Goal: Task Accomplishment & Management: Use online tool/utility

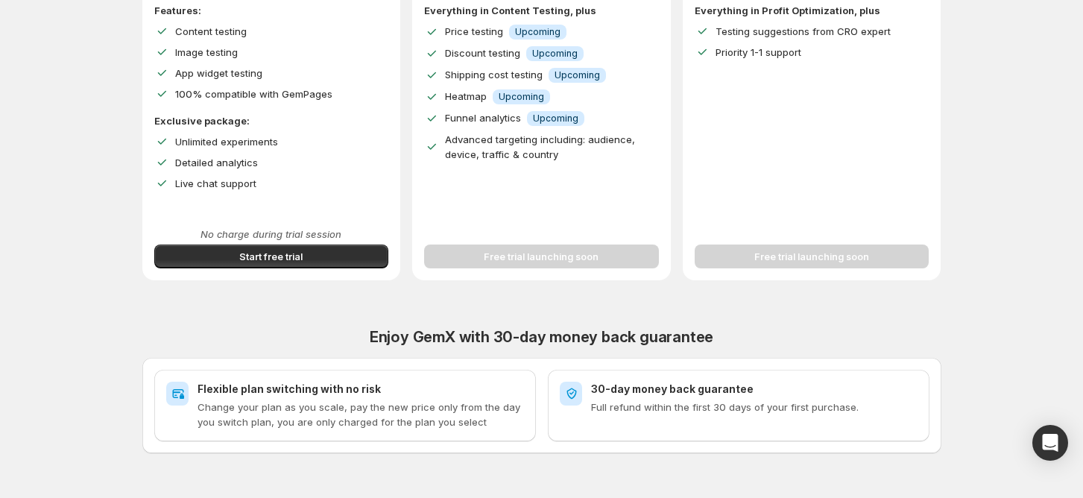
scroll to position [397, 0]
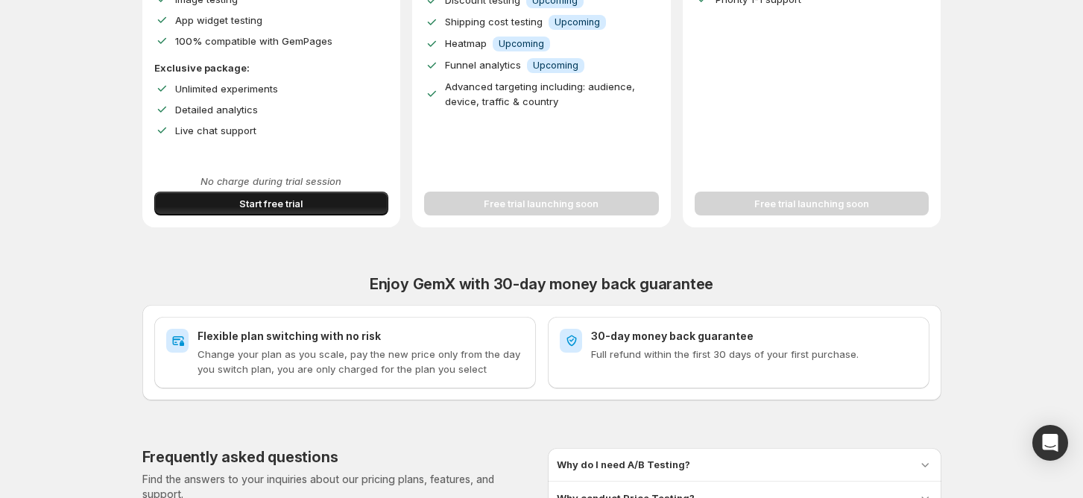
click at [340, 206] on button "Start free trial" at bounding box center [271, 204] width 235 height 24
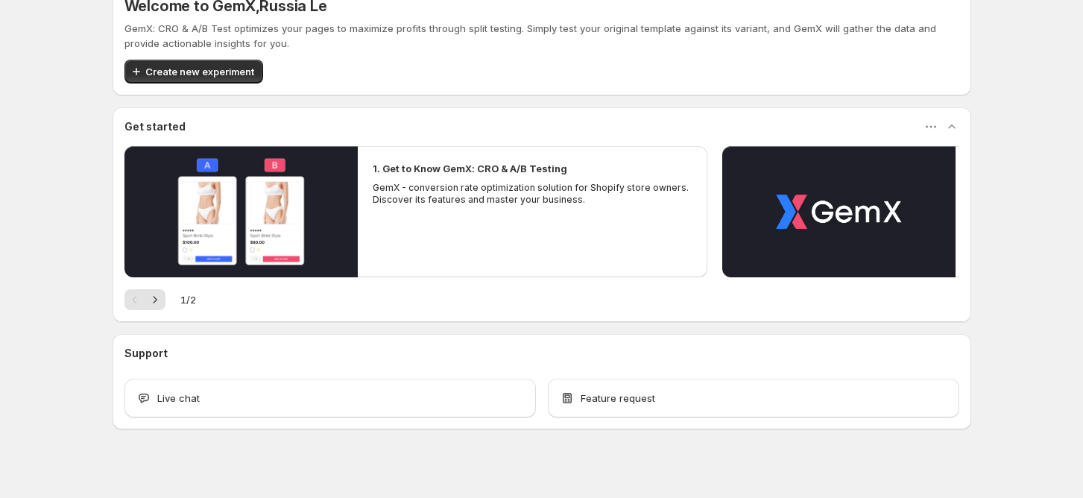
scroll to position [42, 0]
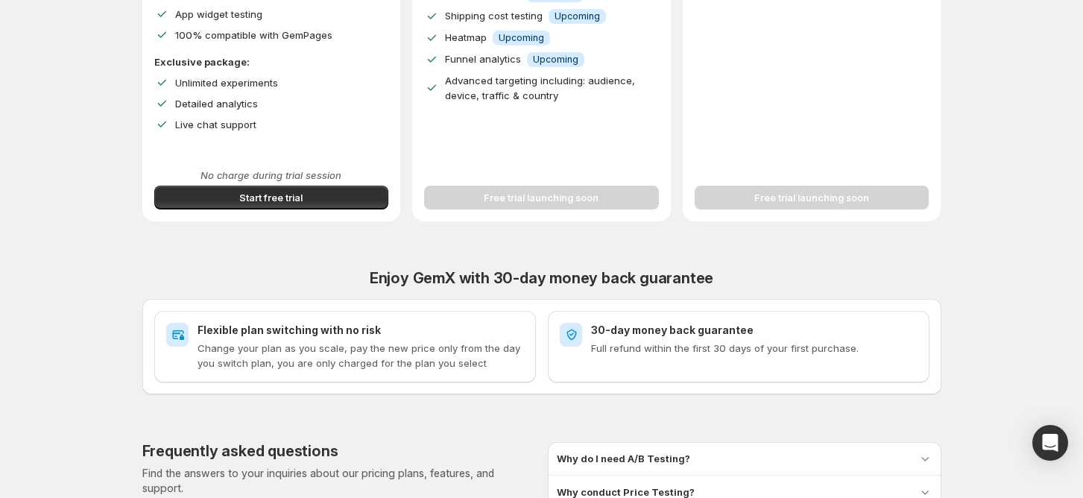
scroll to position [439, 0]
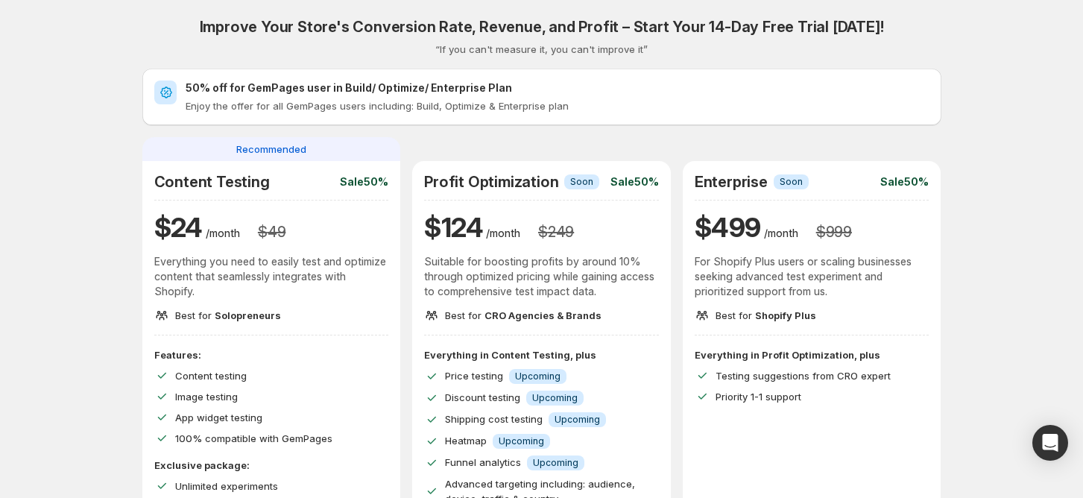
scroll to position [298, 0]
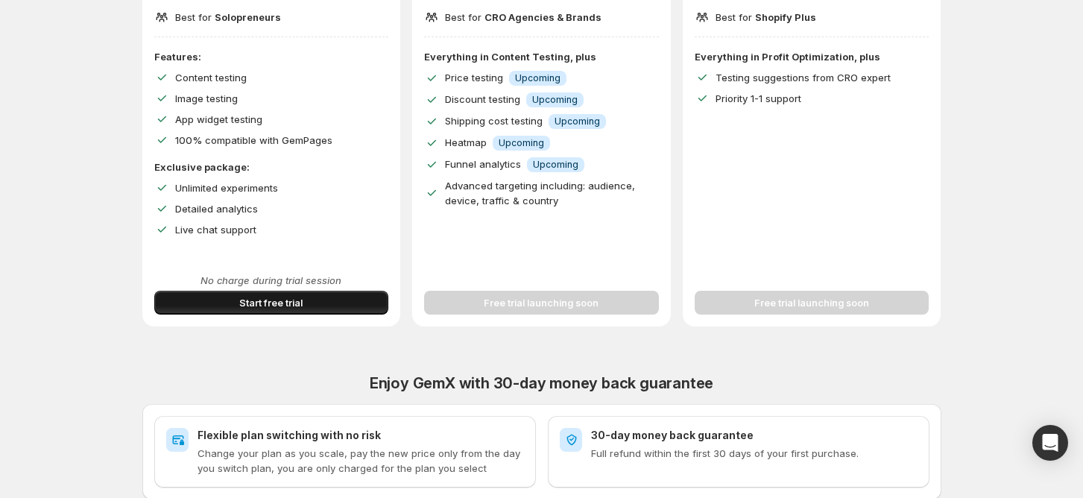
click at [227, 300] on button "Start free trial" at bounding box center [271, 303] width 235 height 24
